Goal: Transaction & Acquisition: Purchase product/service

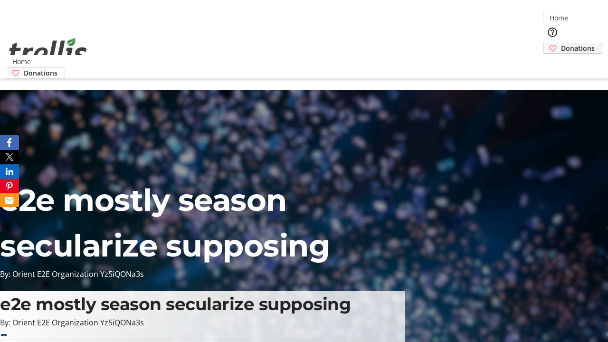
click at [561, 43] on span "Donations" at bounding box center [578, 48] width 34 height 10
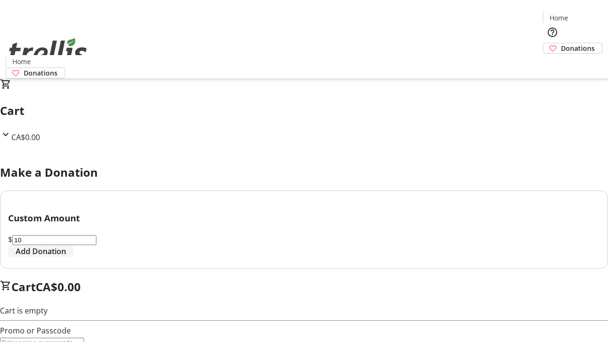
click at [66, 257] on span "Add Donation" at bounding box center [41, 251] width 50 height 11
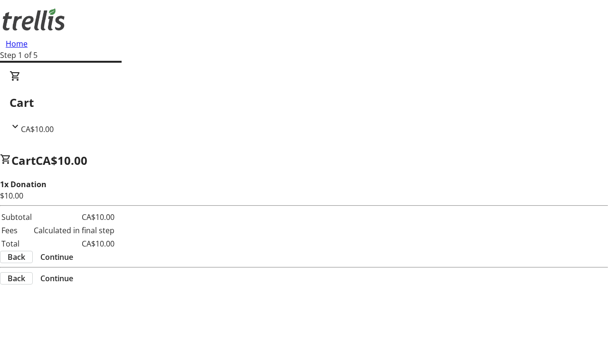
select select "CA"
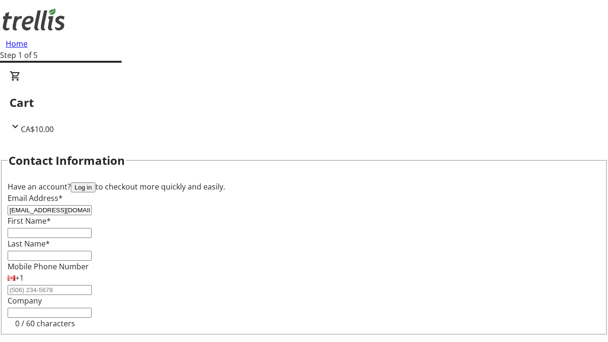
type input "[EMAIL_ADDRESS][DOMAIN_NAME]"
type input "Rahul"
type input "[PERSON_NAME]"
type input "[STREET_ADDRESS][PERSON_NAME]"
type input "Kelowna"
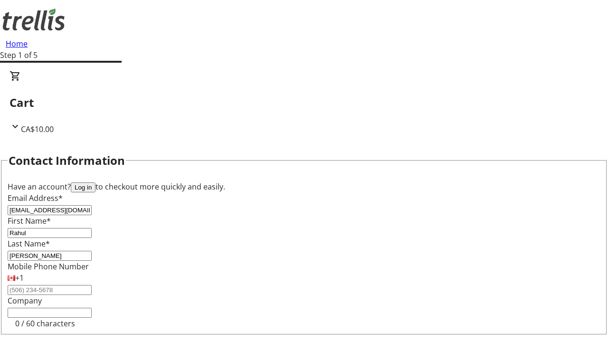
select select "BC"
type input "Kelowna"
type input "V1Y 0C2"
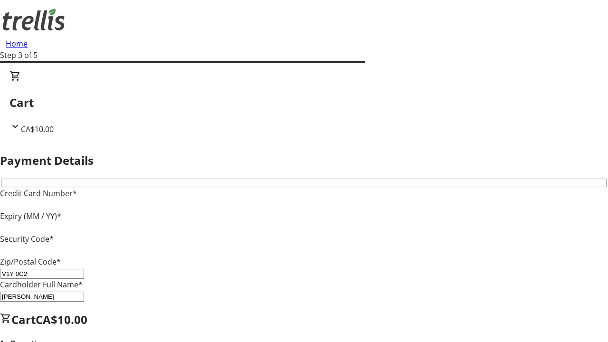
type input "V1Y 0C2"
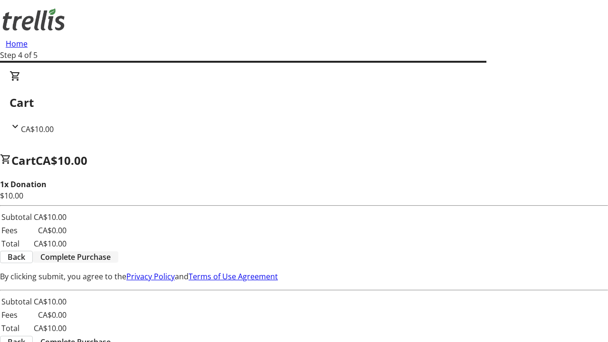
click at [111, 251] on span "Complete Purchase" at bounding box center [75, 256] width 70 height 11
